Goal: Find specific page/section: Find specific page/section

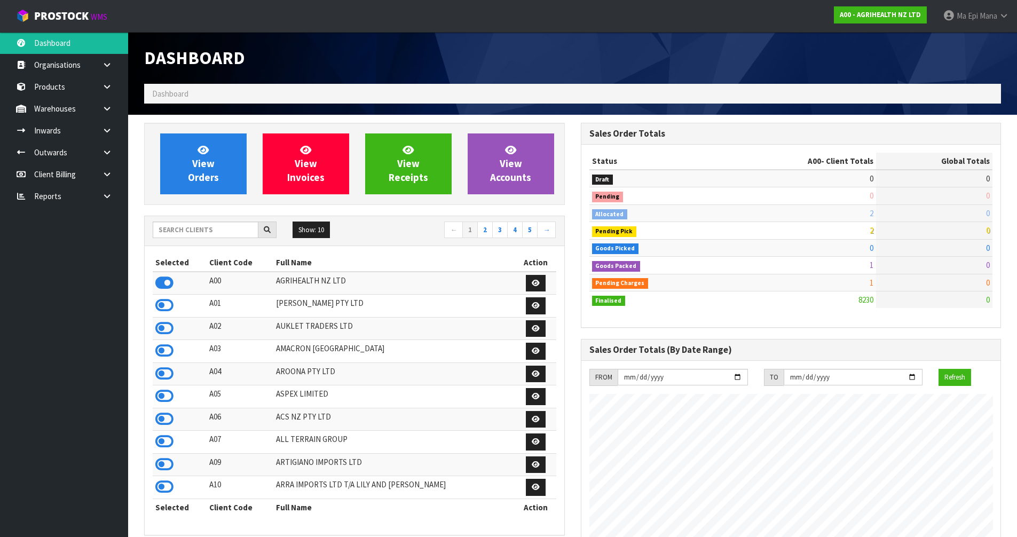
scroll to position [809, 436]
click at [163, 309] on icon at bounding box center [164, 305] width 18 height 16
click at [112, 107] on icon at bounding box center [107, 109] width 10 height 8
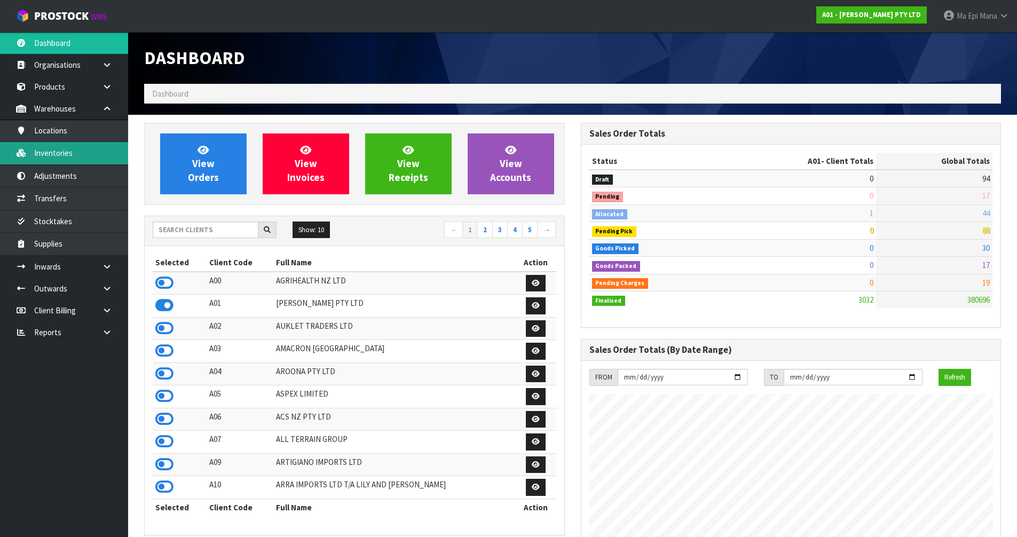
click at [81, 156] on link "Inventories" at bounding box center [64, 153] width 128 height 22
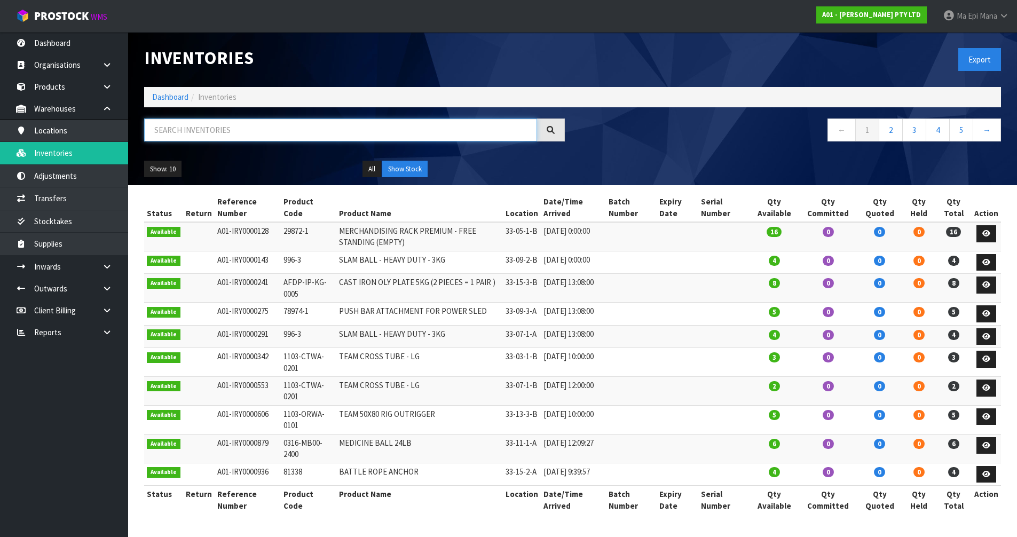
click at [179, 135] on input "text" at bounding box center [340, 130] width 393 height 23
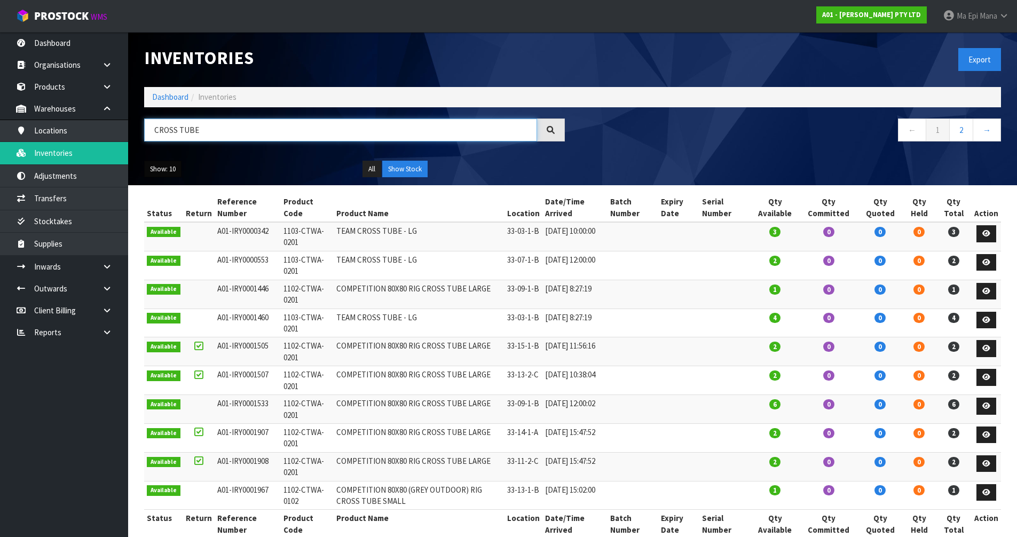
type input "CROSS TUBE"
click at [152, 163] on button "Show: 10" at bounding box center [162, 169] width 37 height 17
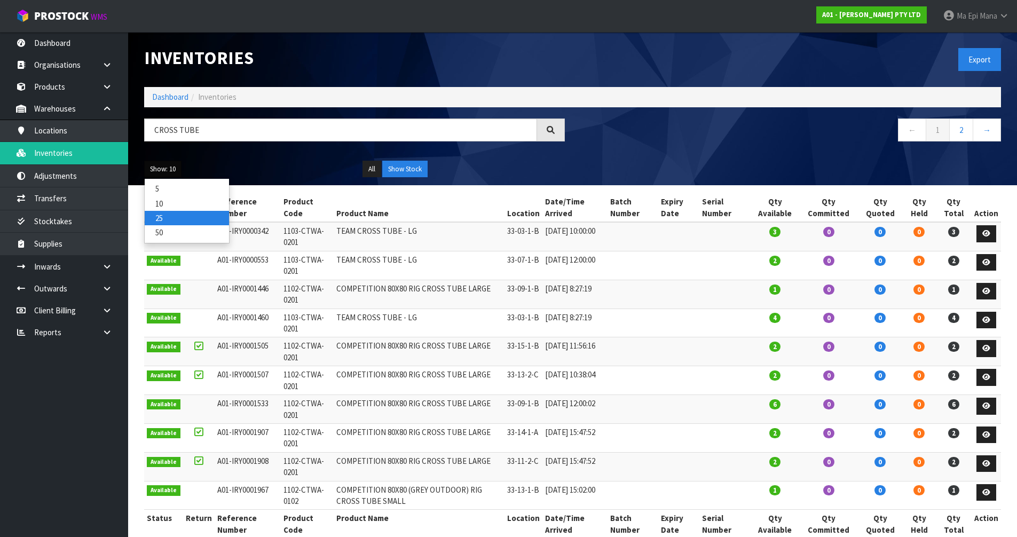
click at [178, 218] on link "25" at bounding box center [187, 218] width 84 height 14
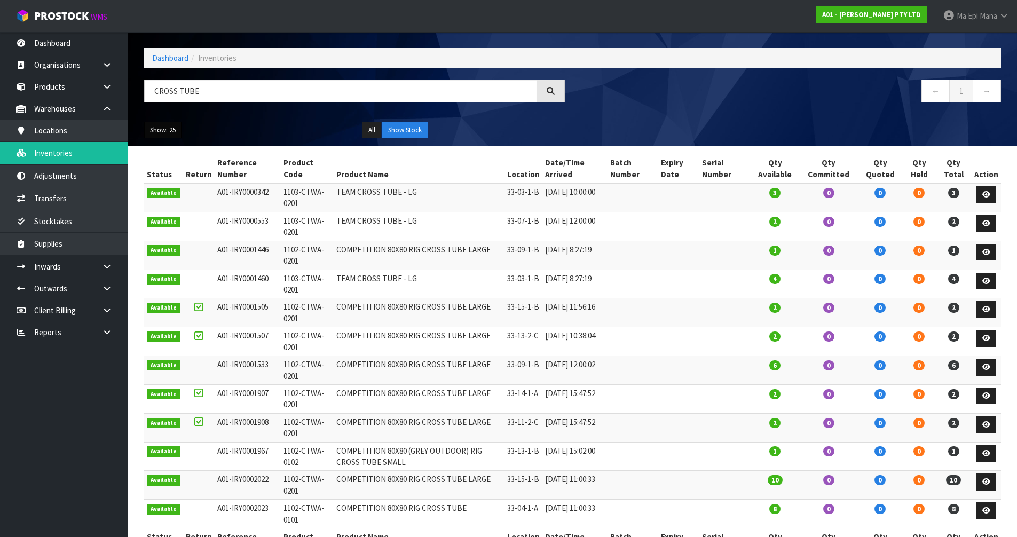
scroll to position [78, 0]
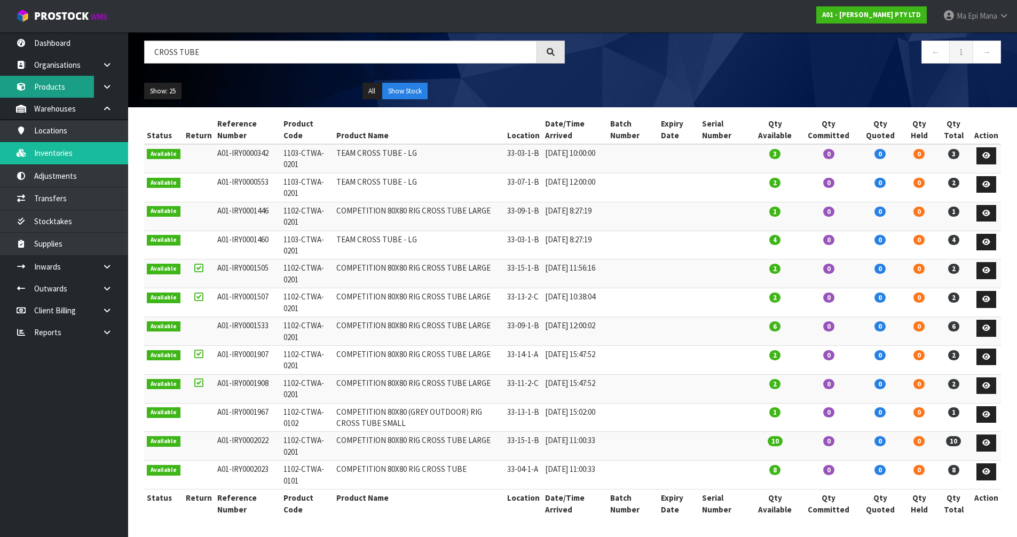
click at [85, 86] on link "Products" at bounding box center [64, 87] width 128 height 22
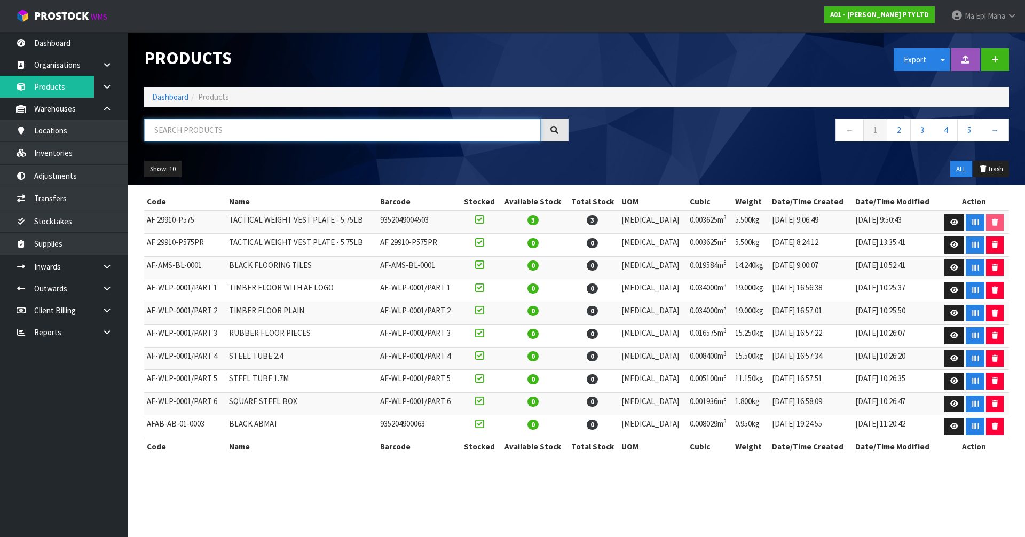
click at [230, 123] on input "text" at bounding box center [342, 130] width 397 height 23
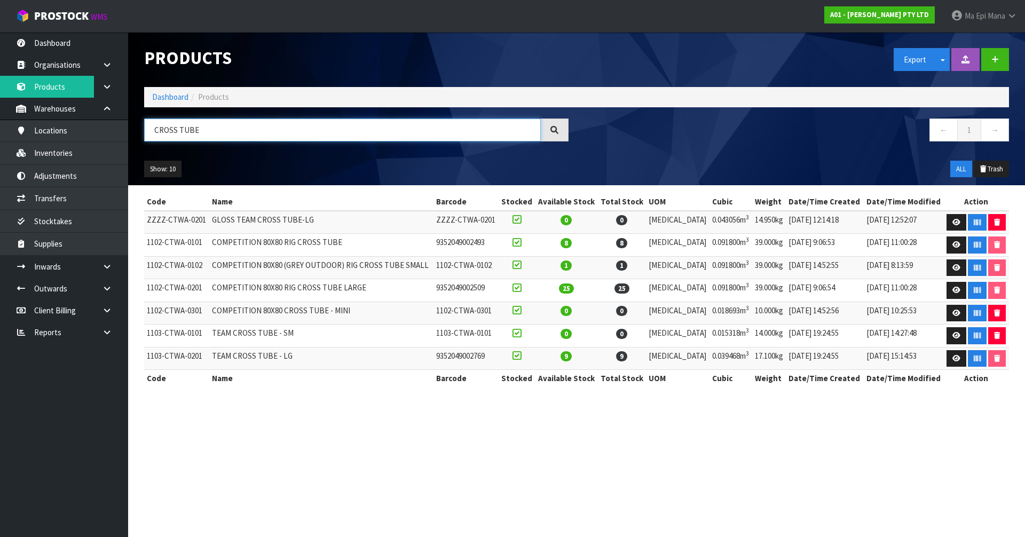
type input "CROSS TUBE"
click at [89, 154] on link "Inventories" at bounding box center [64, 153] width 128 height 22
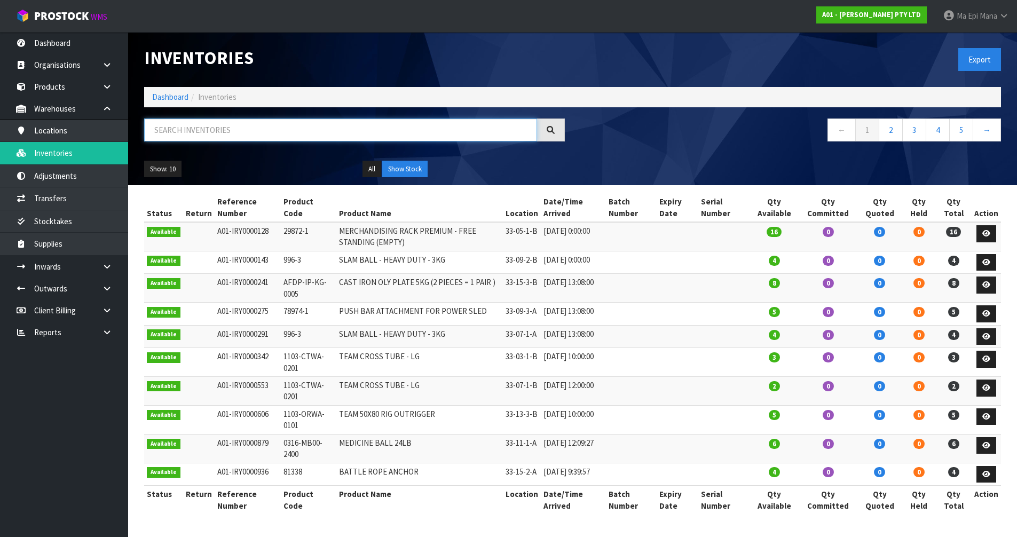
click at [232, 131] on input "text" at bounding box center [340, 130] width 393 height 23
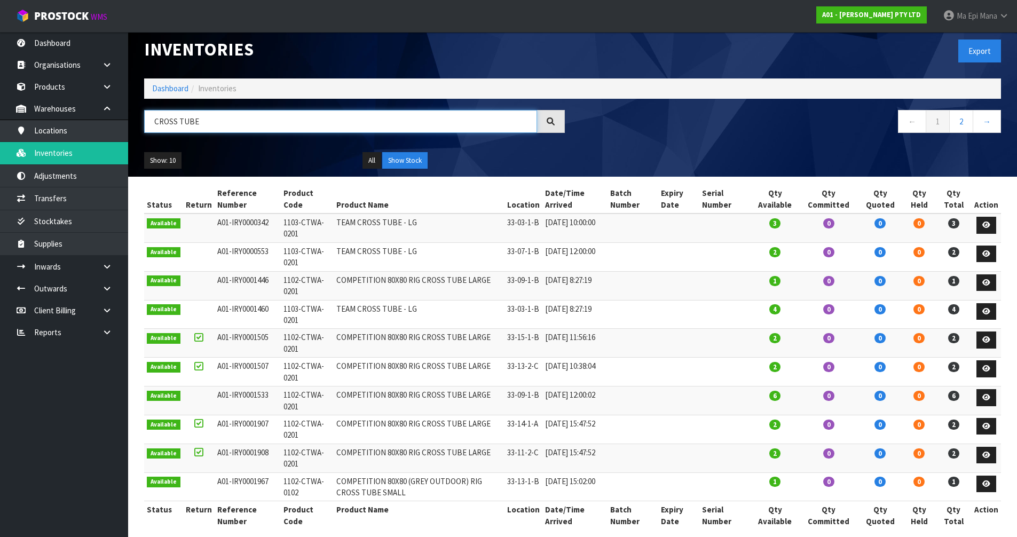
scroll to position [20, 0]
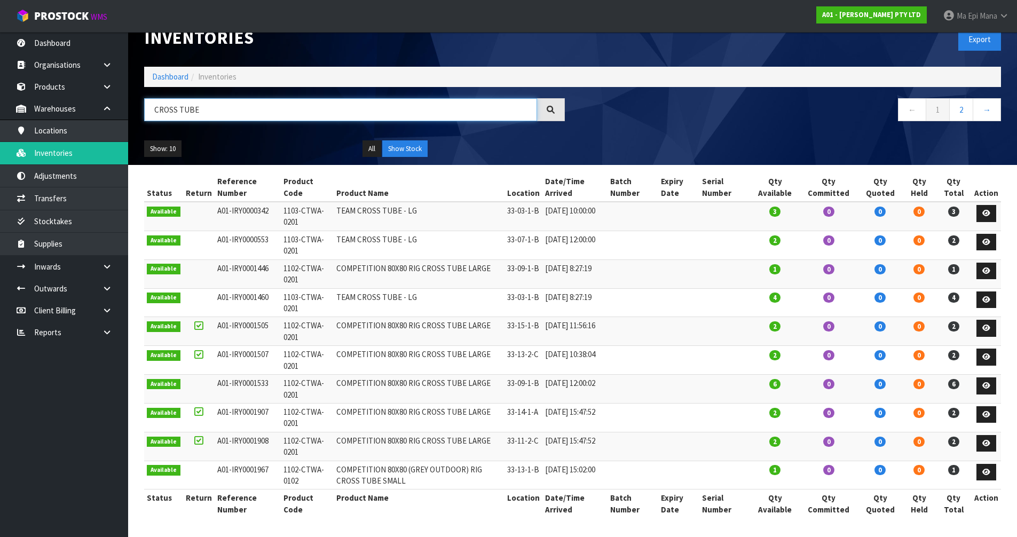
click at [237, 106] on input "CROSS TUBE" at bounding box center [340, 109] width 393 height 23
paste input "ompetition 80x80 Rig/Rack Pull Up Bar Larg"
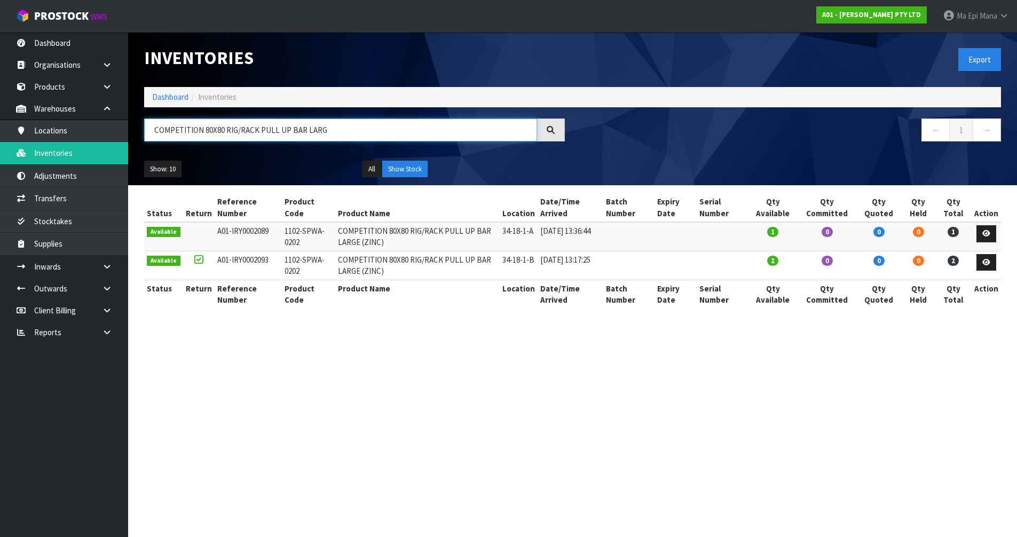
scroll to position [0, 0]
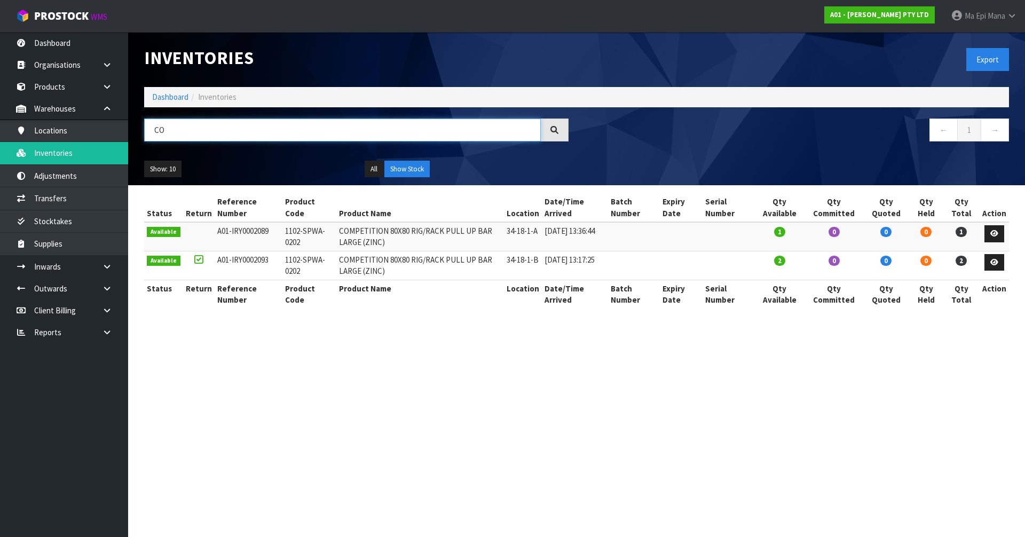
type input "C"
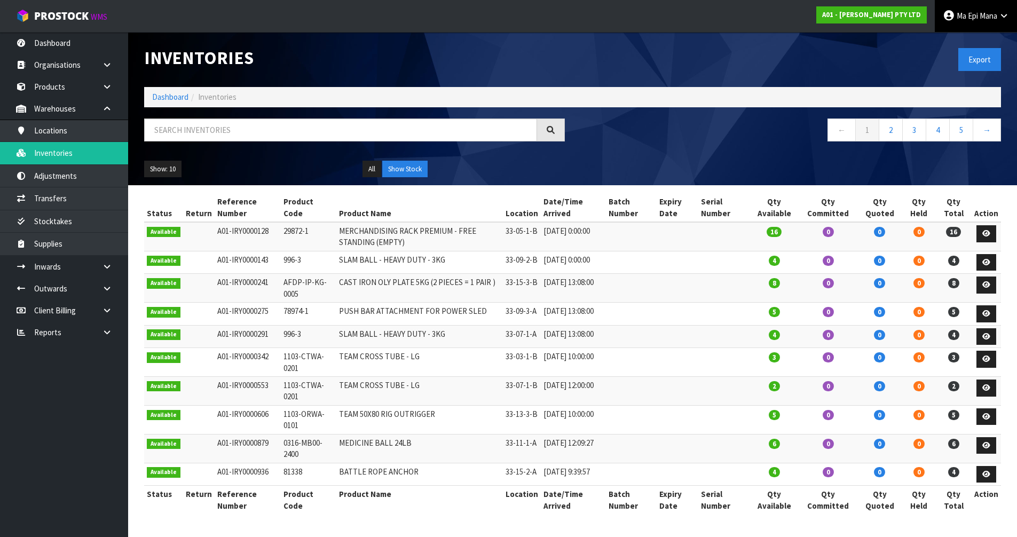
click at [972, 13] on span "Ma Epi" at bounding box center [967, 16] width 21 height 10
click at [978, 43] on link "Logout" at bounding box center [974, 42] width 84 height 14
